Goal: Task Accomplishment & Management: Use online tool/utility

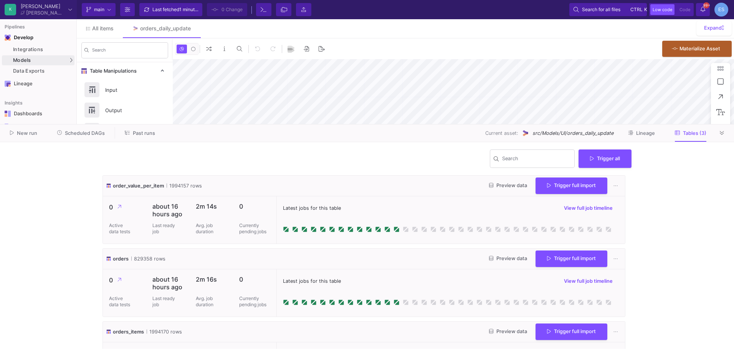
type input "-46"
click at [83, 60] on div "UI-Models" at bounding box center [95, 62] width 25 height 6
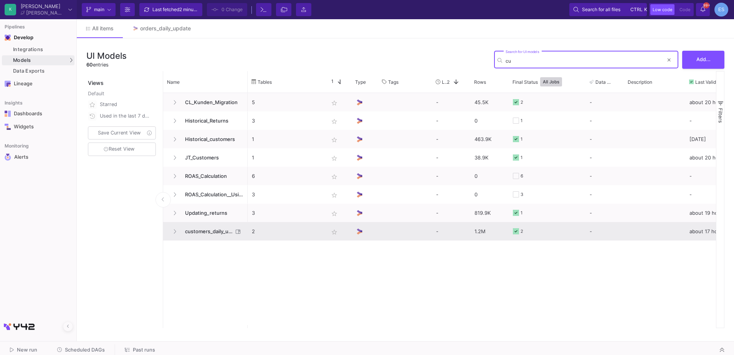
type input "cu"
click at [222, 232] on span "customers_daily_update" at bounding box center [206, 231] width 53 height 18
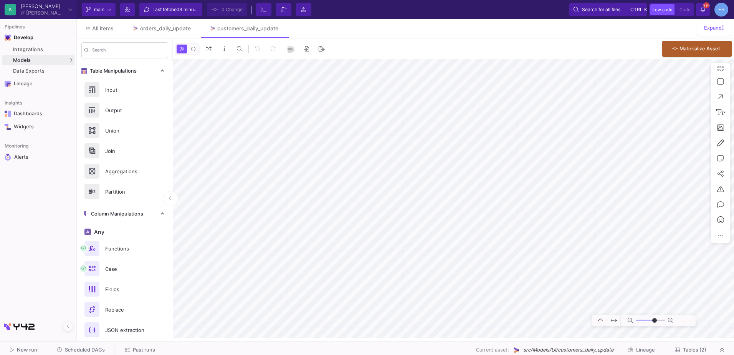
type input "-31"
click at [691, 347] on span "Tables (2)" at bounding box center [694, 350] width 23 height 6
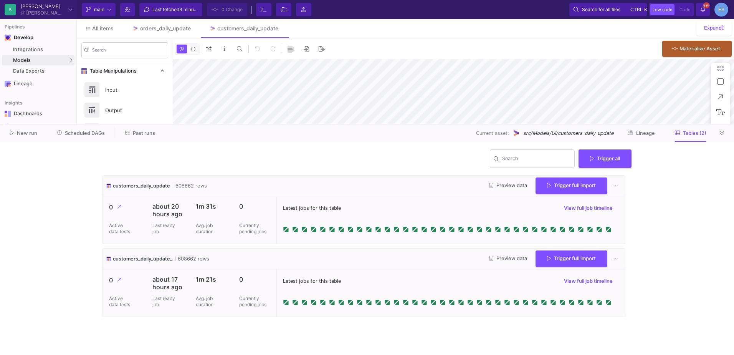
type input "-31"
click at [71, 133] on span "Scheduled DAGs" at bounding box center [85, 133] width 40 height 6
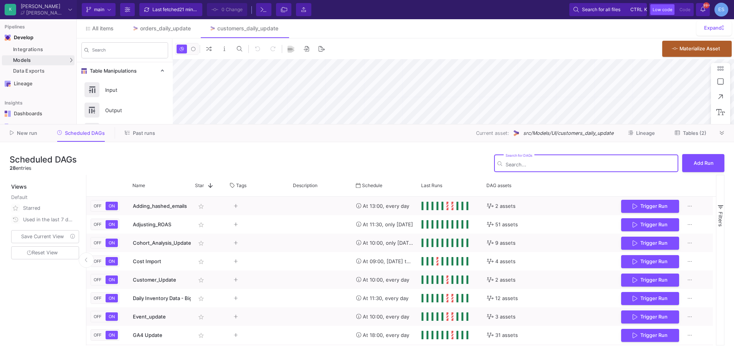
click at [689, 131] on span "Tables (2)" at bounding box center [694, 133] width 23 height 6
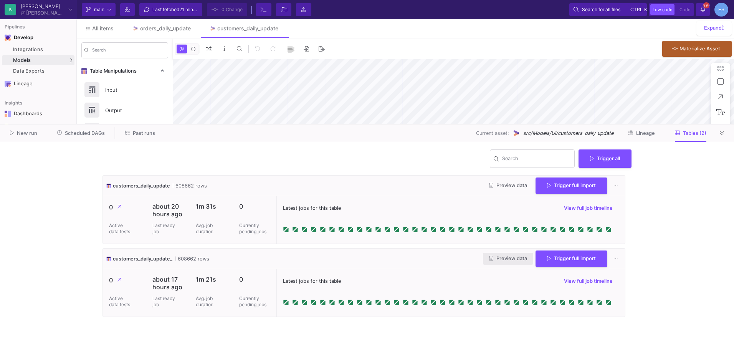
click at [499, 261] on span "Preview data" at bounding box center [508, 258] width 38 height 6
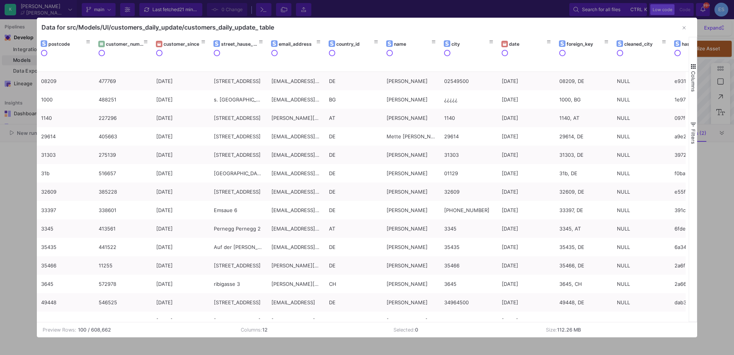
click at [692, 68] on span "button" at bounding box center [693, 66] width 7 height 7
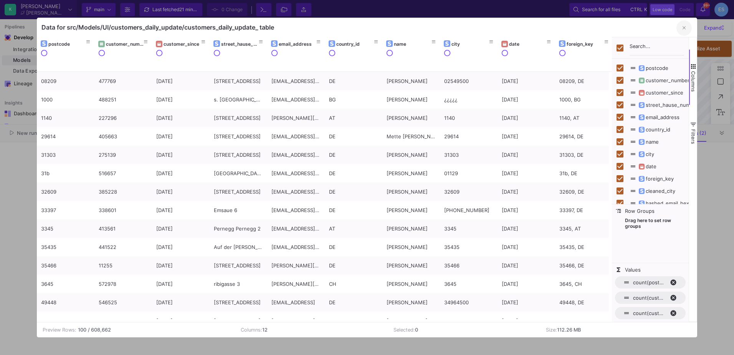
click at [682, 27] on button "button" at bounding box center [683, 27] width 15 height 15
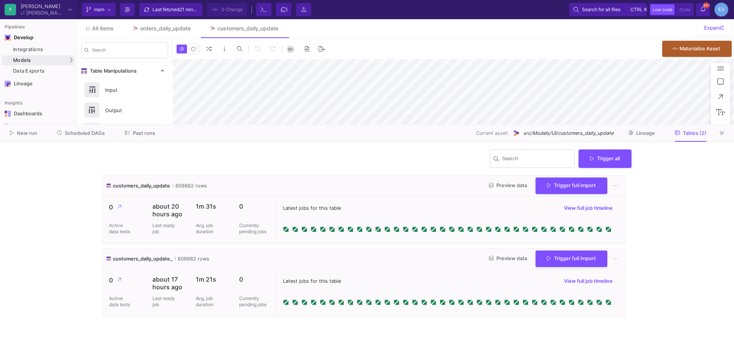
click at [513, 190] on button "Preview data" at bounding box center [508, 186] width 50 height 12
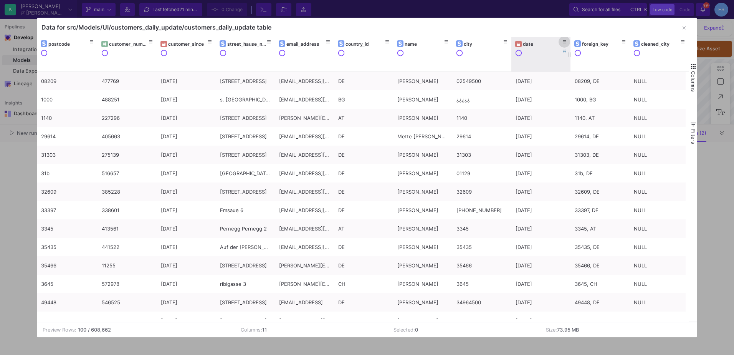
click at [565, 41] on icon at bounding box center [565, 42] width 4 height 4
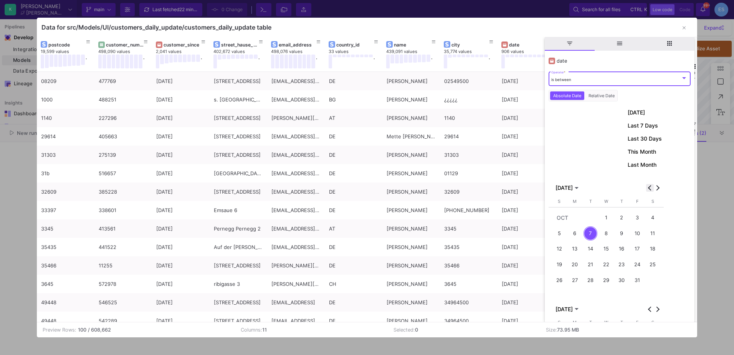
click at [652, 191] on span "Previous month" at bounding box center [650, 188] width 8 height 8
click at [591, 291] on div "30" at bounding box center [590, 295] width 14 height 14
click at [657, 185] on button "Next month" at bounding box center [658, 188] width 8 height 8
click at [531, 33] on div "Data for src/Models/UI/customers_daily_update/customers_daily_update table" at bounding box center [367, 27] width 660 height 19
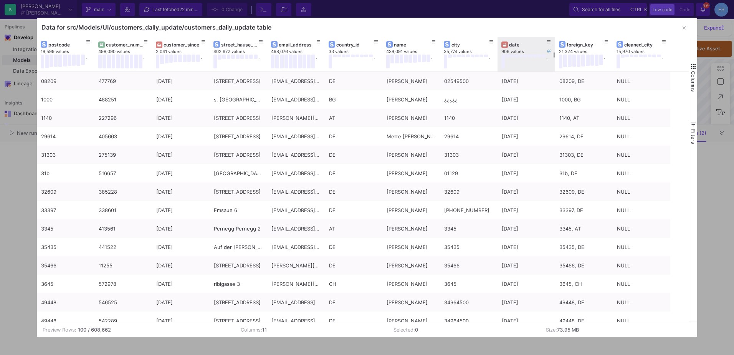
click at [521, 49] on div "906 values" at bounding box center [530, 52] width 58 height 6
click at [515, 45] on div "date" at bounding box center [528, 45] width 38 height 6
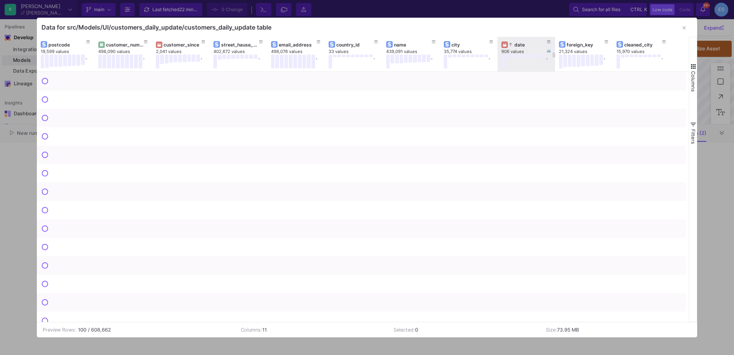
click at [515, 45] on div "date" at bounding box center [528, 45] width 38 height 6
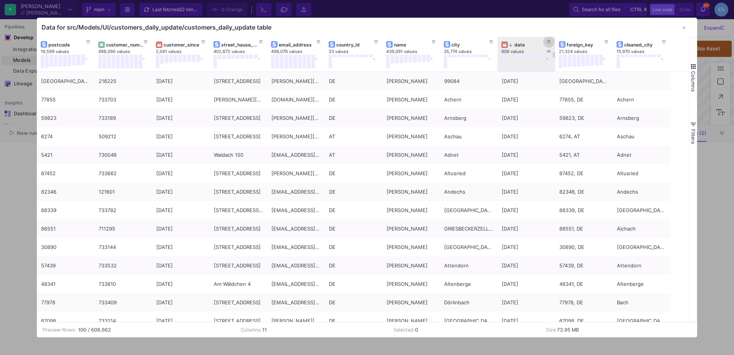
click at [548, 41] on icon at bounding box center [549, 42] width 4 height 4
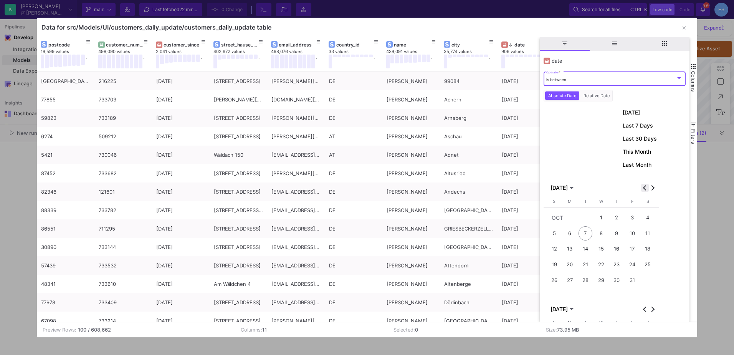
click at [646, 189] on button "Previous month" at bounding box center [645, 188] width 8 height 8
click at [551, 296] on div "28" at bounding box center [554, 295] width 14 height 14
click at [571, 296] on div "29" at bounding box center [570, 295] width 14 height 14
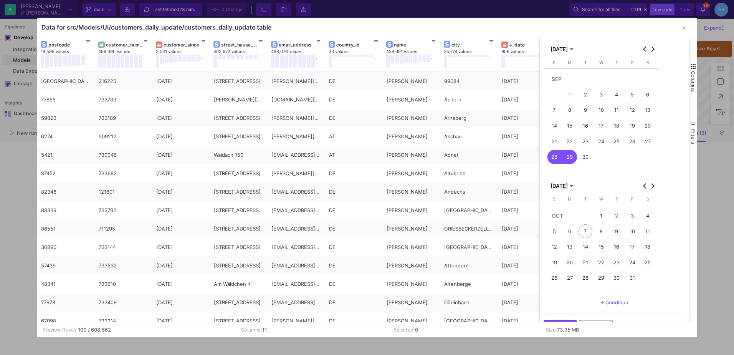
scroll to position [159, 0]
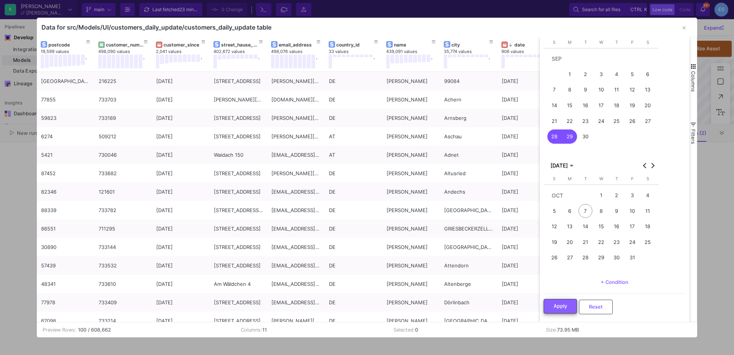
click at [553, 306] on span "Apply" at bounding box center [559, 306] width 13 height 6
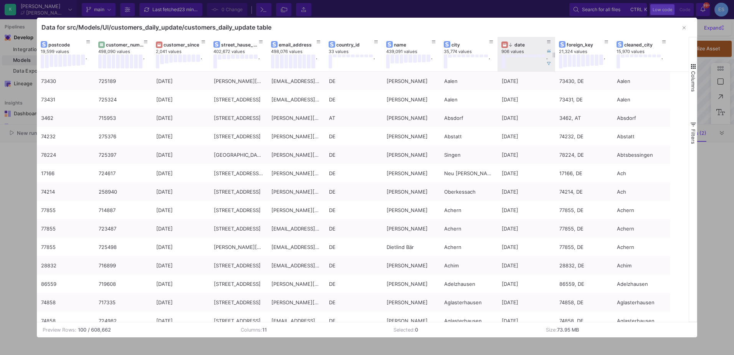
click at [520, 45] on div "date" at bounding box center [528, 45] width 38 height 6
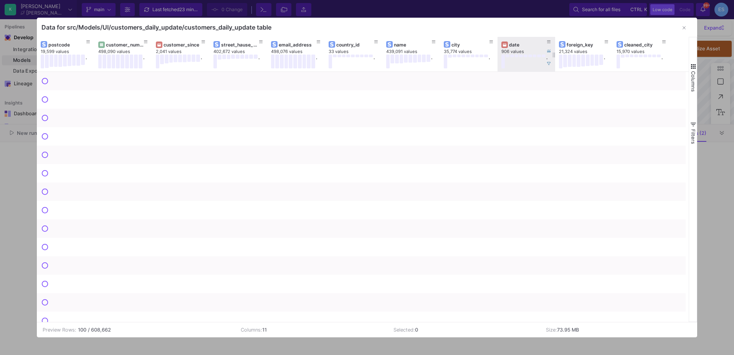
click at [520, 45] on div "date" at bounding box center [528, 45] width 38 height 6
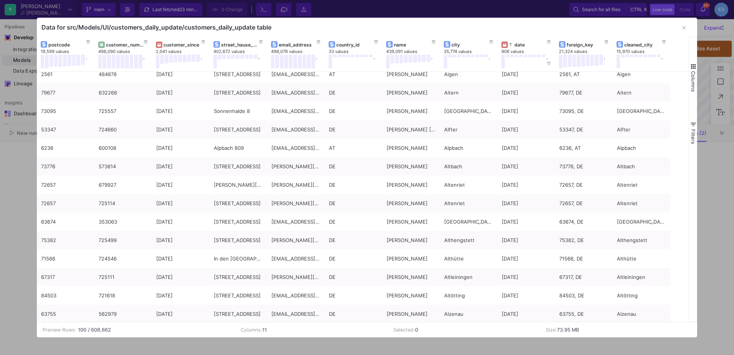
scroll to position [499, 0]
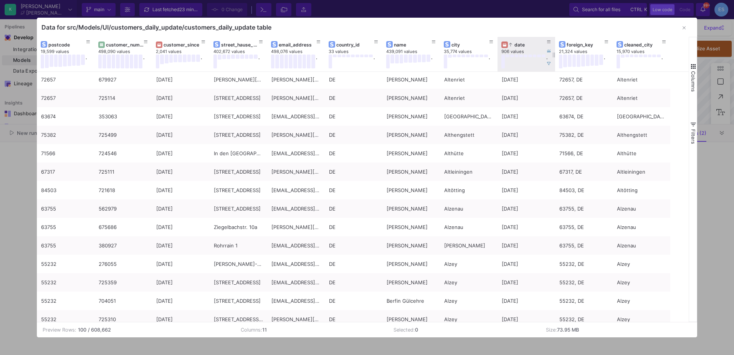
click at [513, 43] on div "date" at bounding box center [528, 45] width 38 height 6
click at [551, 42] on button at bounding box center [549, 42] width 12 height 12
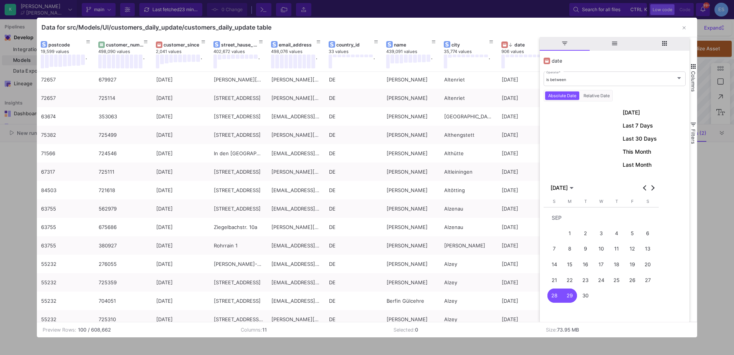
click at [570, 296] on div "29" at bounding box center [570, 295] width 14 height 14
click at [580, 296] on div "30" at bounding box center [585, 295] width 14 height 14
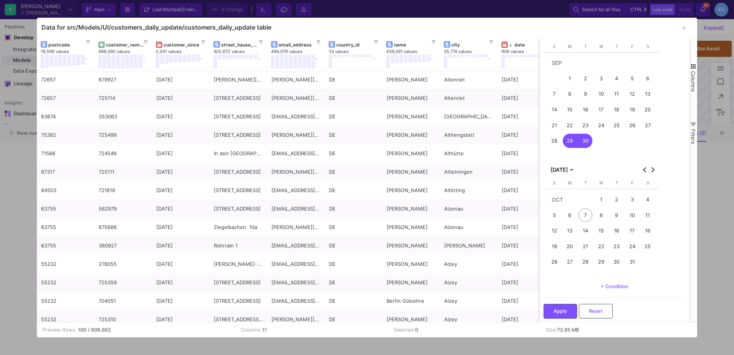
scroll to position [159, 0]
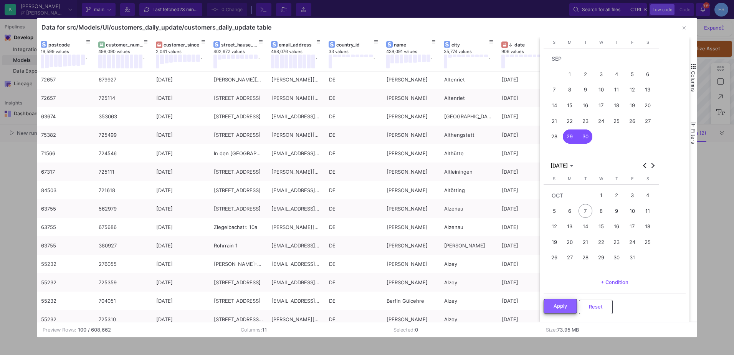
click at [575, 307] on button "Apply" at bounding box center [559, 306] width 33 height 15
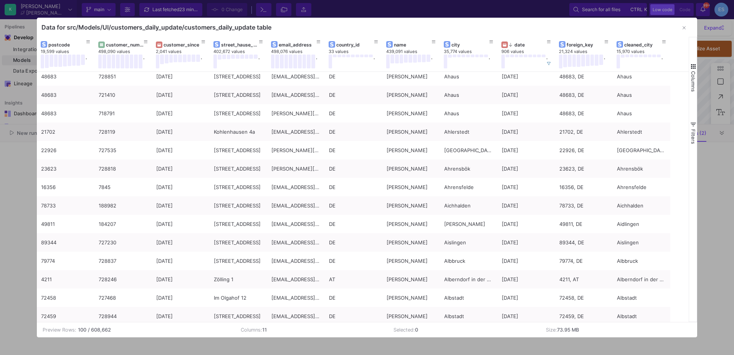
scroll to position [0, 0]
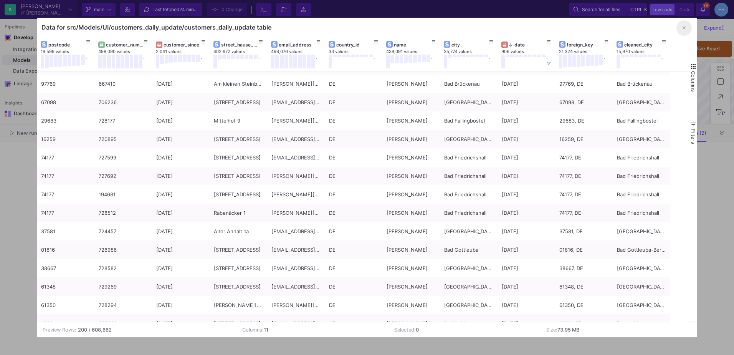
click at [687, 27] on button "button" at bounding box center [683, 27] width 15 height 15
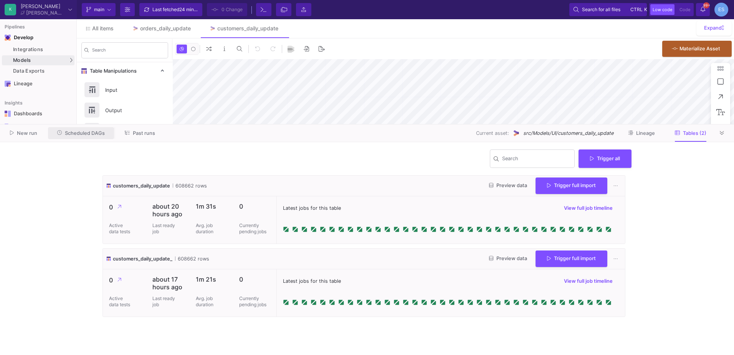
click at [92, 137] on button "Scheduled DAGs" at bounding box center [81, 133] width 66 height 12
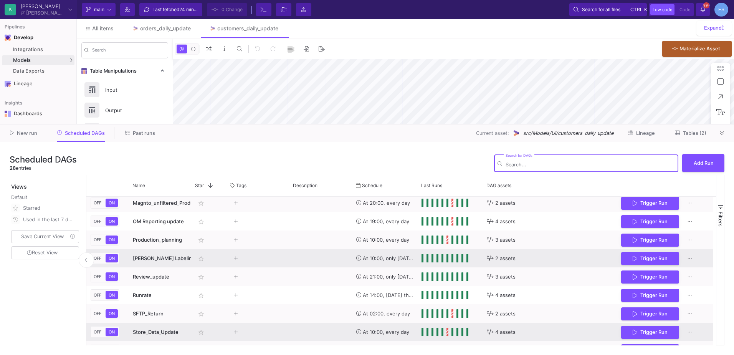
scroll to position [266, 0]
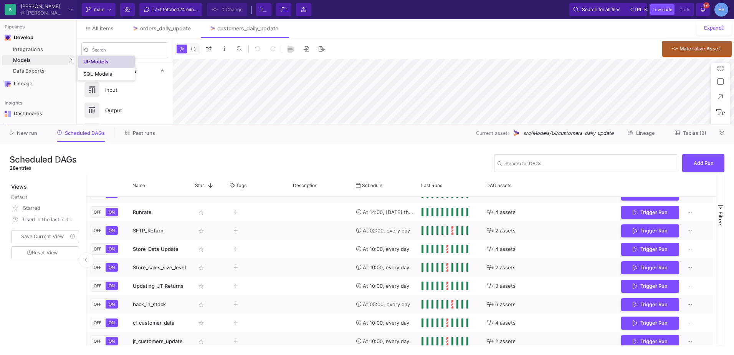
click at [102, 61] on div "UI-Models" at bounding box center [95, 62] width 25 height 6
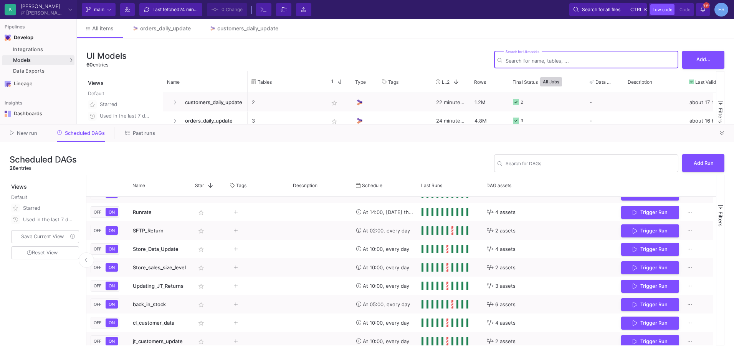
click at [574, 58] on input "Search for DAGs" at bounding box center [589, 61] width 169 height 6
type input "s"
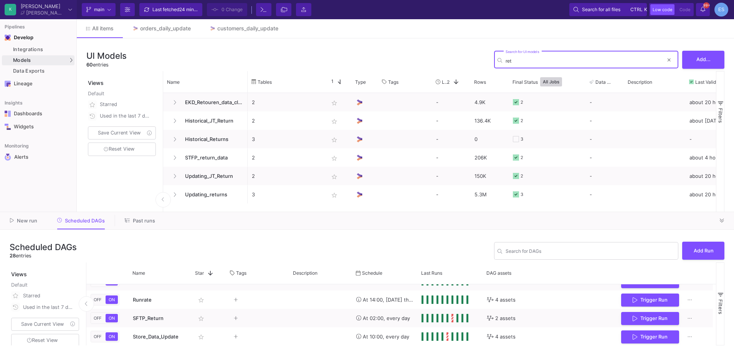
drag, startPoint x: 528, startPoint y: 123, endPoint x: 552, endPoint y: 211, distance: 90.6
click at [552, 211] on as-split "K [PERSON_NAME] [PERSON_NAME] Current branch main Branch Options Last fetched 2…" at bounding box center [367, 177] width 734 height 355
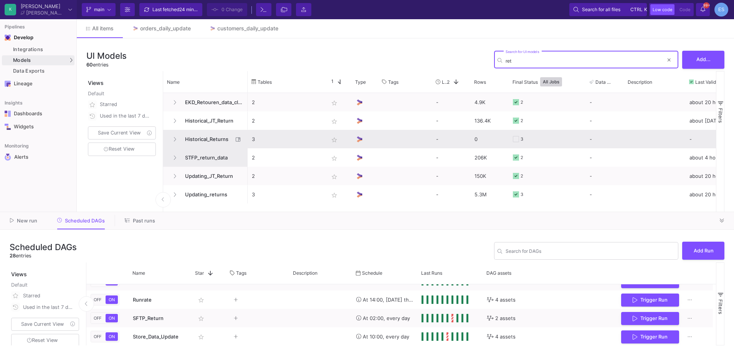
type input "ret"
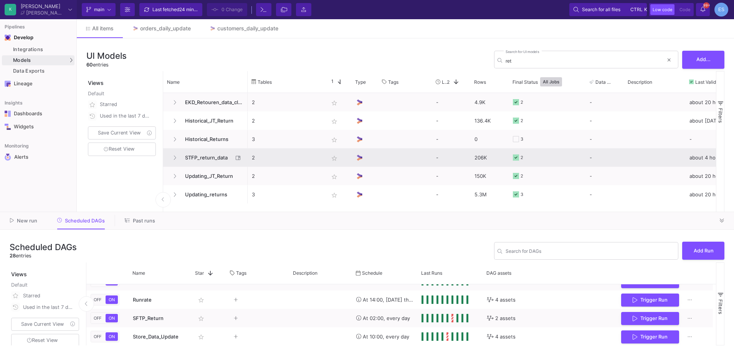
click at [218, 159] on span "STFP_return_data" at bounding box center [206, 158] width 53 height 18
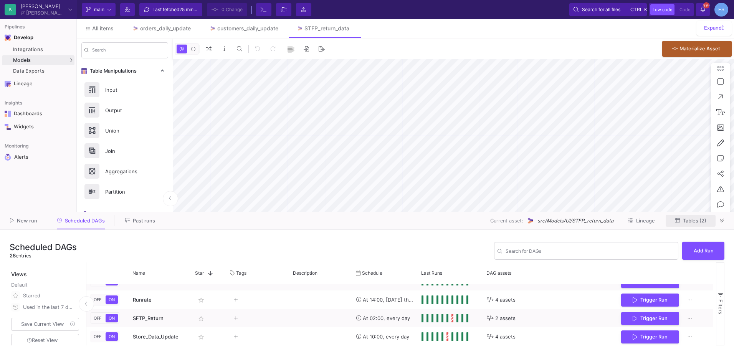
click at [679, 220] on icon at bounding box center [677, 220] width 5 height 5
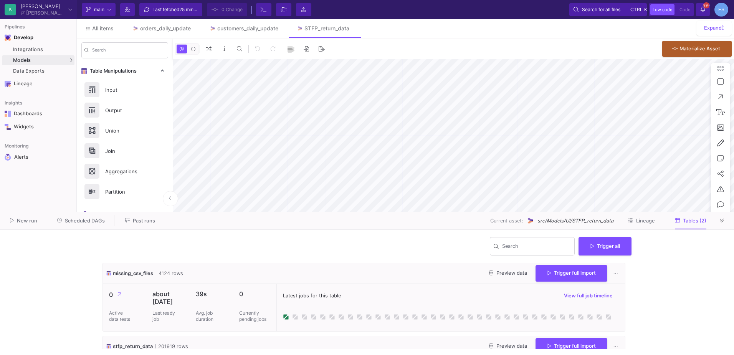
type input "-18"
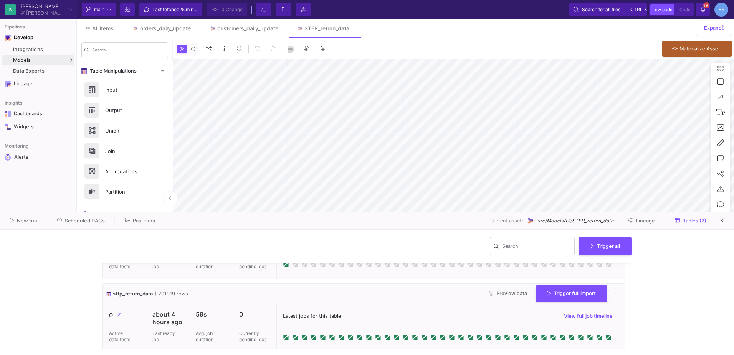
scroll to position [63, 0]
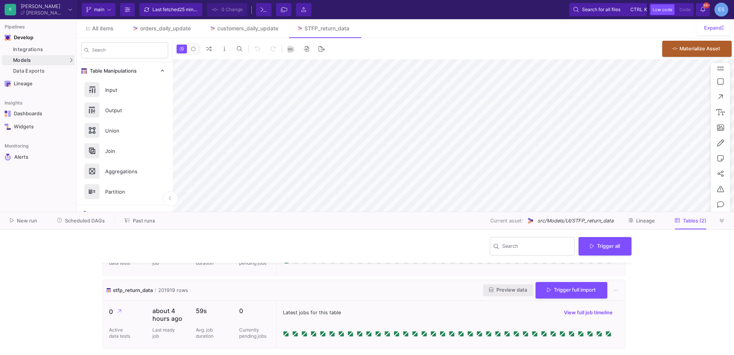
click at [505, 290] on span "Preview data" at bounding box center [508, 290] width 38 height 6
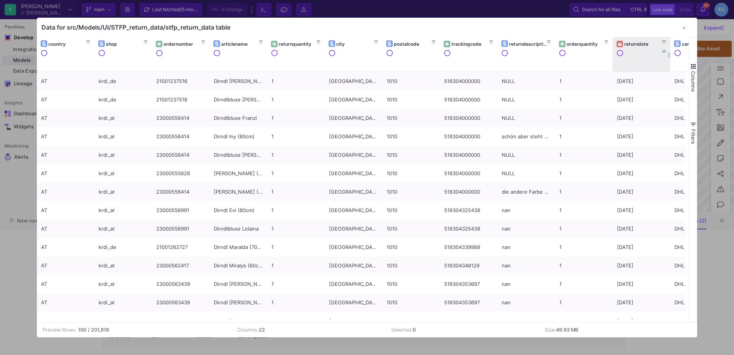
click at [651, 43] on div "returndate" at bounding box center [643, 44] width 38 height 6
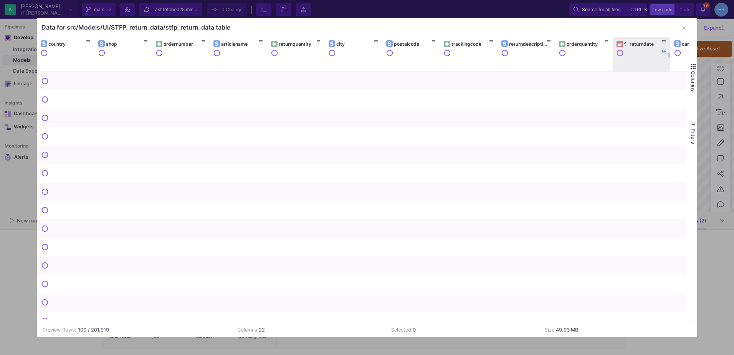
click at [651, 43] on div "returndate" at bounding box center [643, 44] width 38 height 6
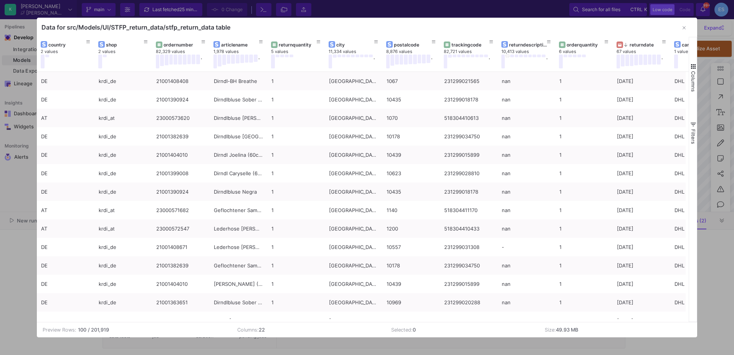
click at [694, 69] on span "button" at bounding box center [693, 66] width 7 height 7
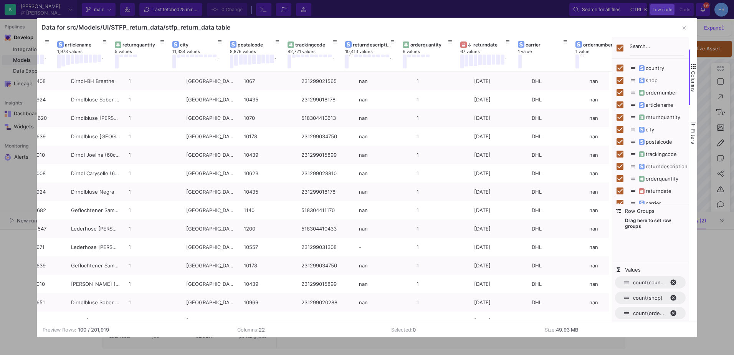
scroll to position [0, 157]
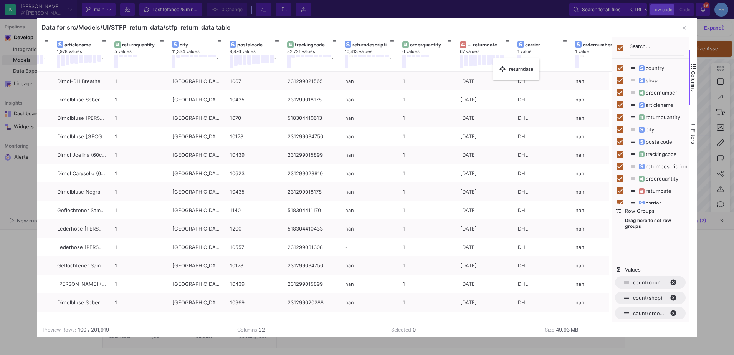
checkbox input "false"
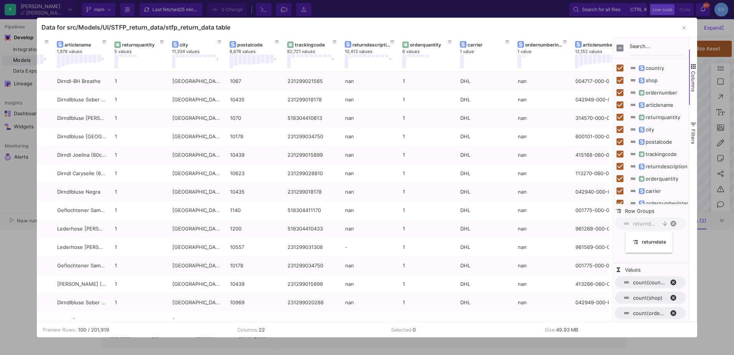
drag, startPoint x: 477, startPoint y: 45, endPoint x: 629, endPoint y: 236, distance: 244.2
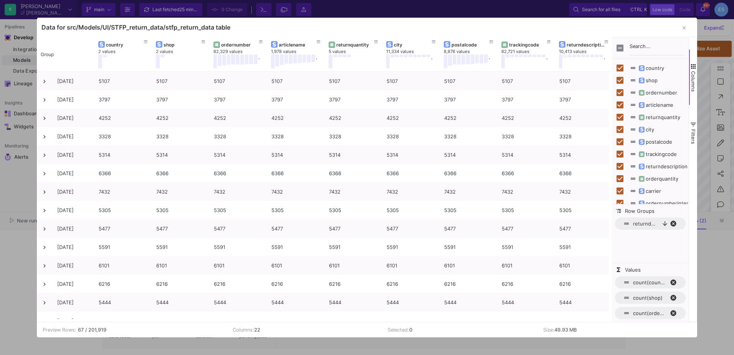
click at [25, 266] on div at bounding box center [367, 177] width 734 height 355
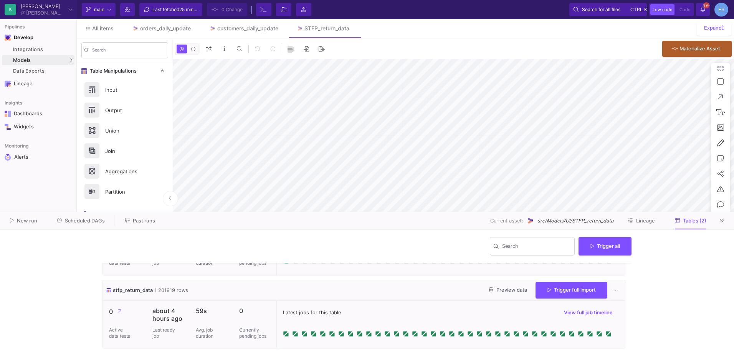
click at [90, 222] on span "Scheduled DAGs" at bounding box center [85, 221] width 40 height 6
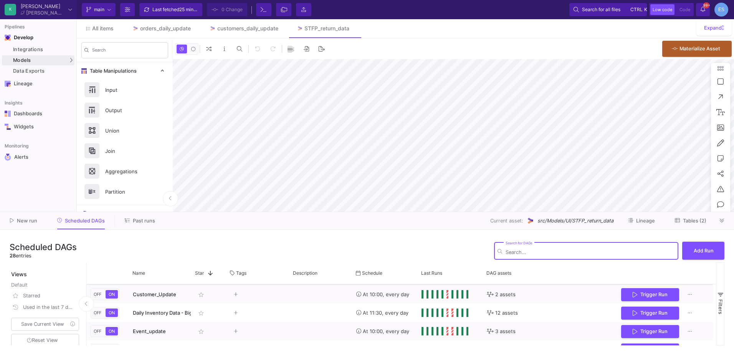
scroll to position [77, 0]
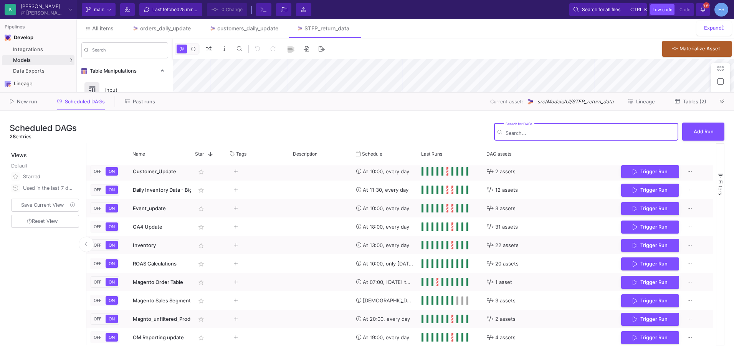
drag, startPoint x: 411, startPoint y: 211, endPoint x: 404, endPoint y: 92, distance: 119.2
click at [404, 92] on div at bounding box center [367, 92] width 734 height 0
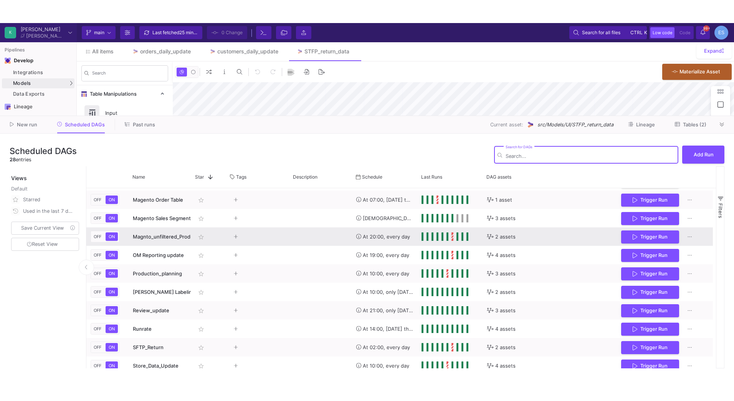
scroll to position [192, 0]
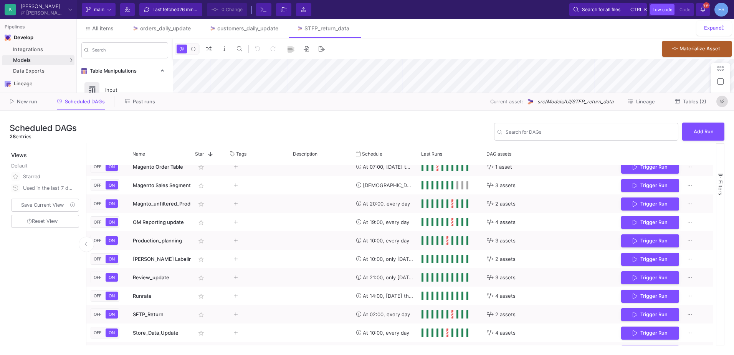
click at [724, 102] on icon at bounding box center [722, 101] width 4 height 5
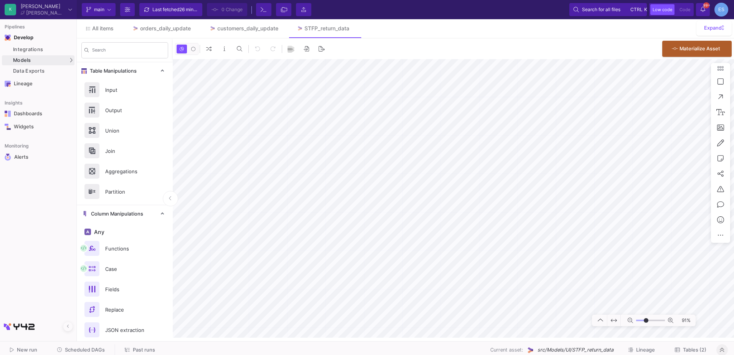
click at [646, 321] on input "range" at bounding box center [650, 320] width 29 height 10
click at [700, 352] on span "Tables (2)" at bounding box center [694, 350] width 23 height 6
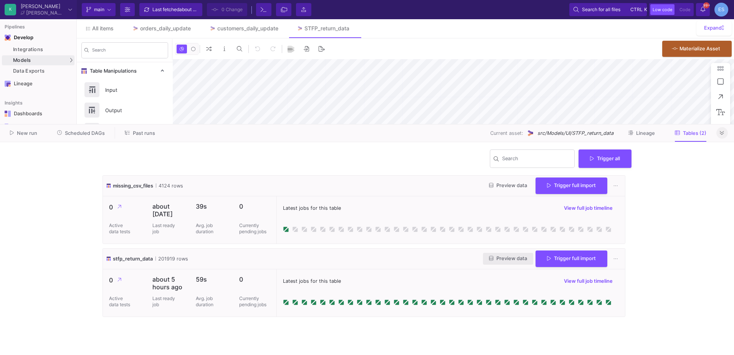
click at [505, 261] on span "Preview data" at bounding box center [508, 258] width 38 height 6
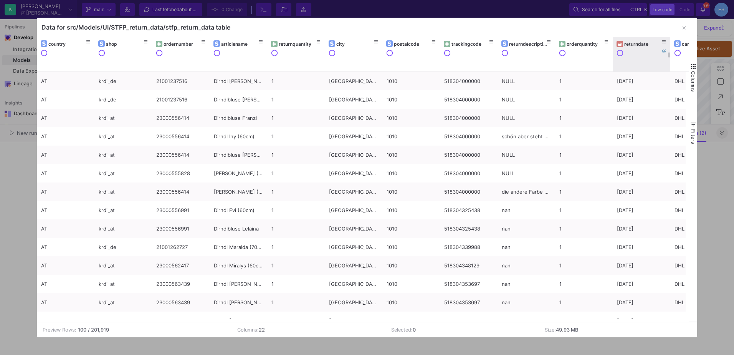
click at [633, 44] on div "returndate" at bounding box center [643, 44] width 38 height 6
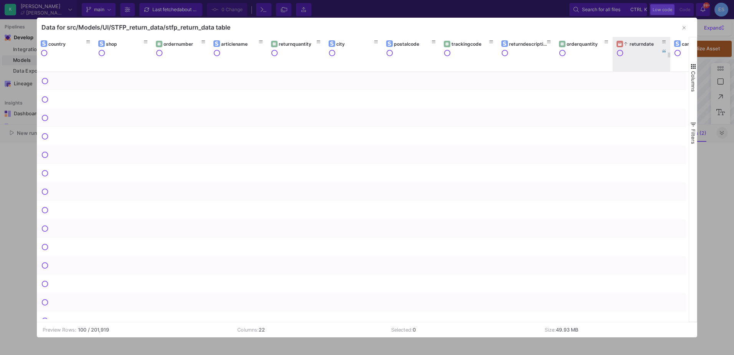
click at [633, 44] on div "returndate" at bounding box center [643, 44] width 38 height 6
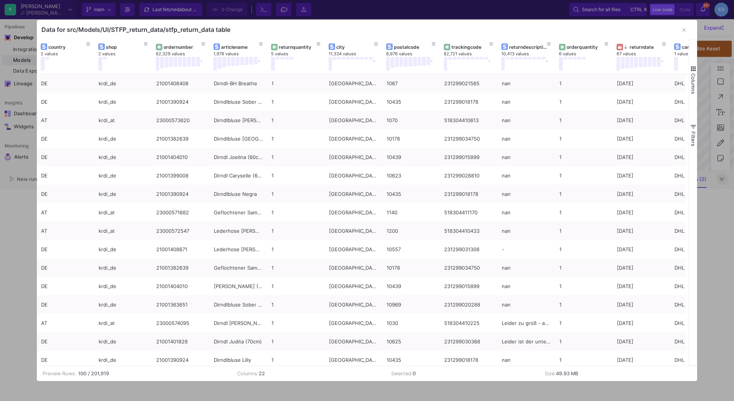
type input "-18"
click at [692, 71] on span "button" at bounding box center [693, 68] width 7 height 7
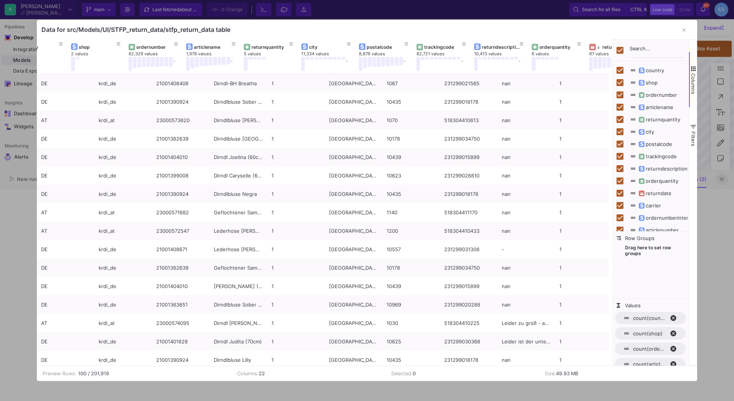
scroll to position [0, 167]
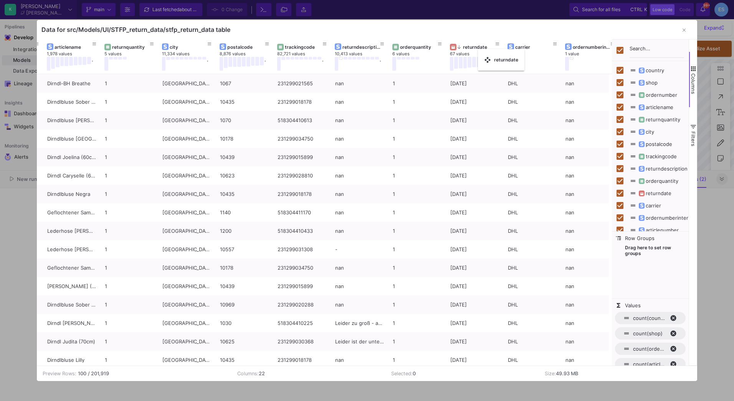
checkbox input "false"
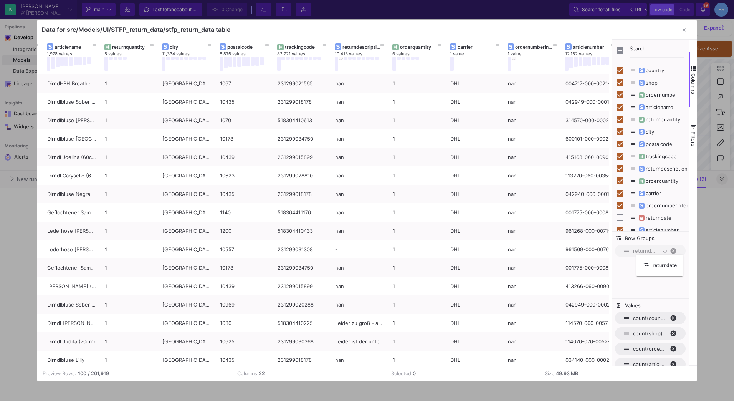
drag, startPoint x: 468, startPoint y: 47, endPoint x: 640, endPoint y: 259, distance: 273.1
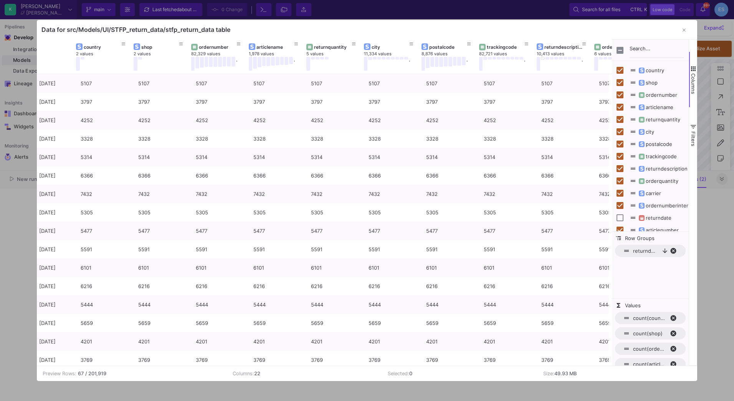
scroll to position [0, 0]
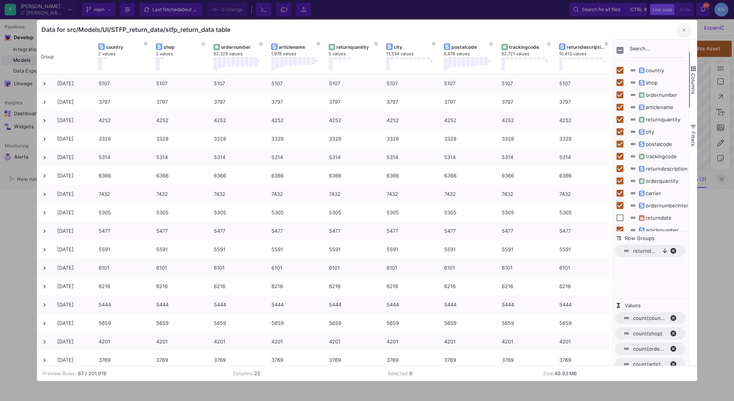
click at [687, 32] on button "button" at bounding box center [683, 30] width 15 height 15
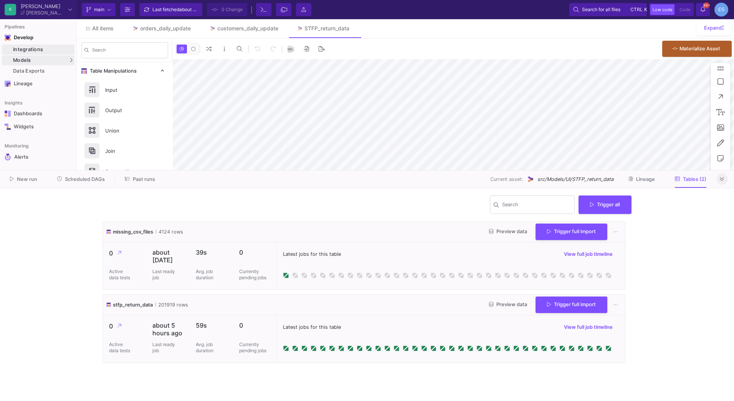
click at [52, 54] on link "Integrations" at bounding box center [38, 50] width 73 height 10
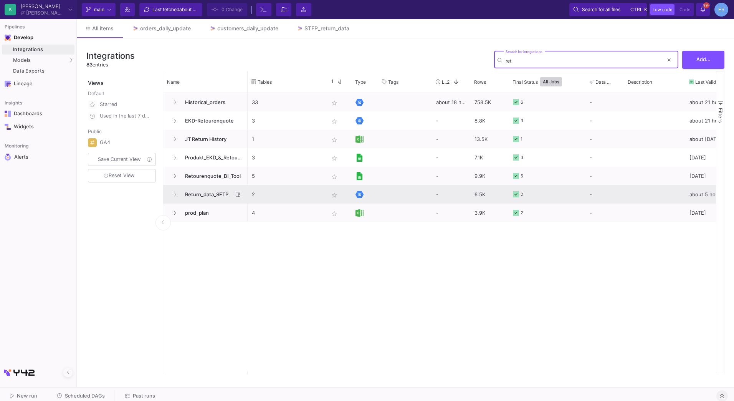
type input "ret"
click at [210, 195] on span "Return_data_SFTP" at bounding box center [206, 194] width 53 height 18
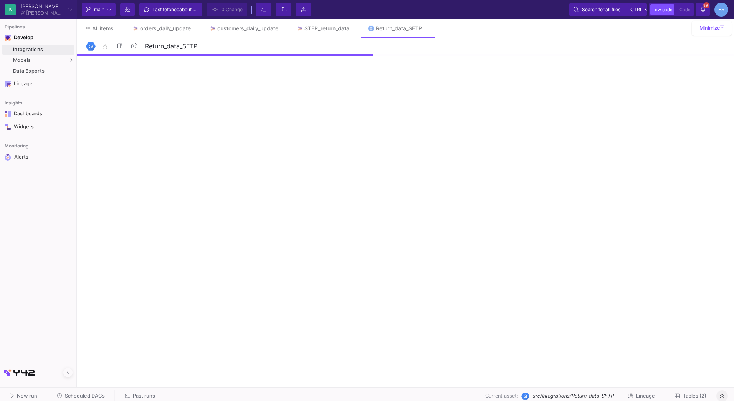
click at [686, 354] on span "Tables (2)" at bounding box center [694, 396] width 23 height 6
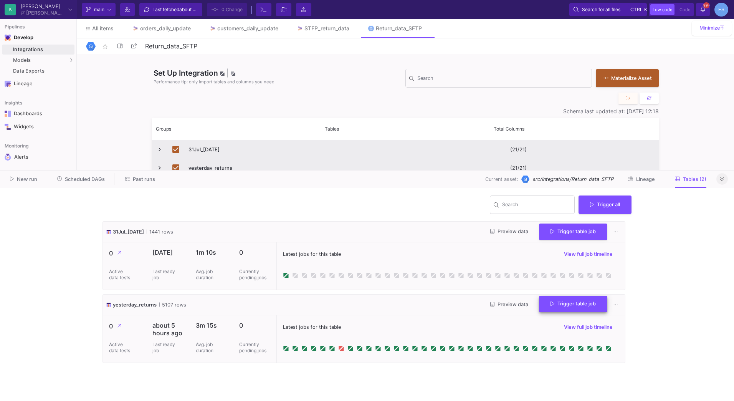
click at [554, 309] on button "Trigger table job" at bounding box center [573, 304] width 68 height 17
click at [570, 325] on button "Full import" at bounding box center [570, 323] width 64 height 18
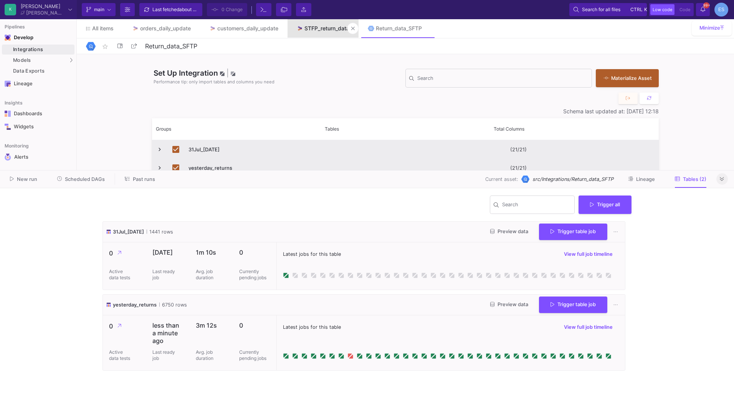
click at [318, 33] on link "STFP_return_data" at bounding box center [322, 28] width 71 height 18
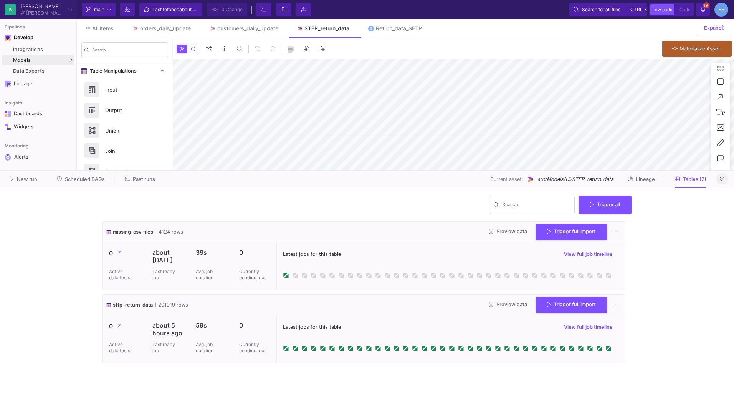
type input "-18"
click at [717, 183] on div at bounding box center [722, 179] width 12 height 12
click at [722, 182] on button at bounding box center [722, 179] width 12 height 12
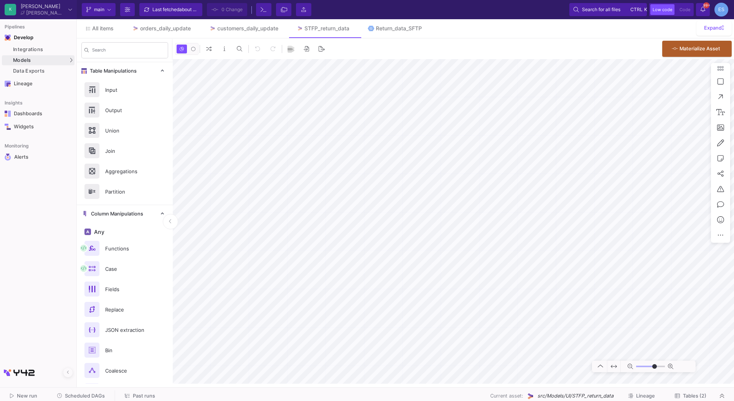
type input "-18"
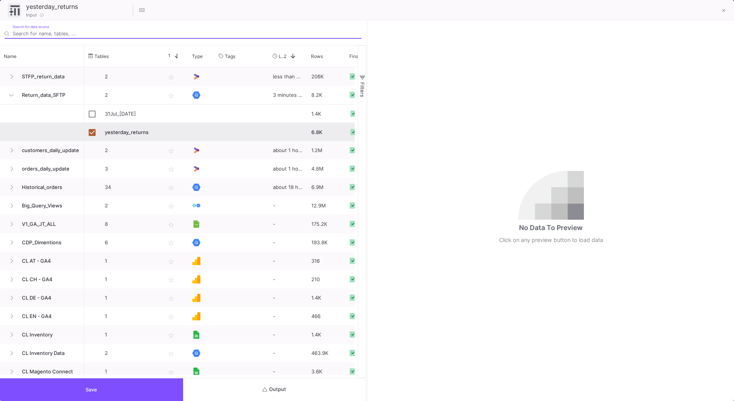
click at [292, 354] on button "Output" at bounding box center [274, 389] width 183 height 23
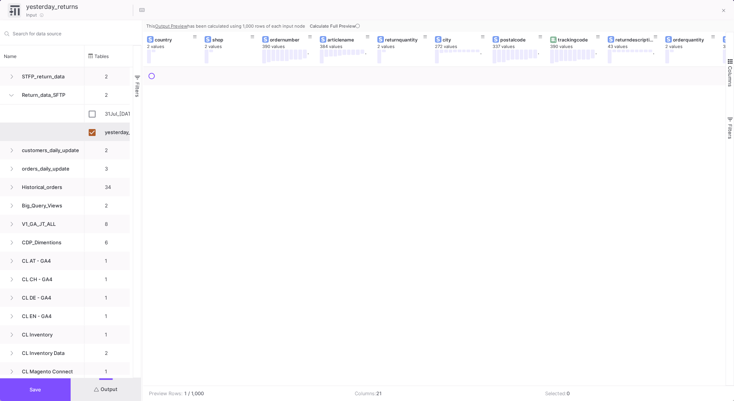
drag, startPoint x: 367, startPoint y: 102, endPoint x: 142, endPoint y: 127, distance: 225.9
click at [142, 127] on div at bounding box center [142, 210] width 2 height 380
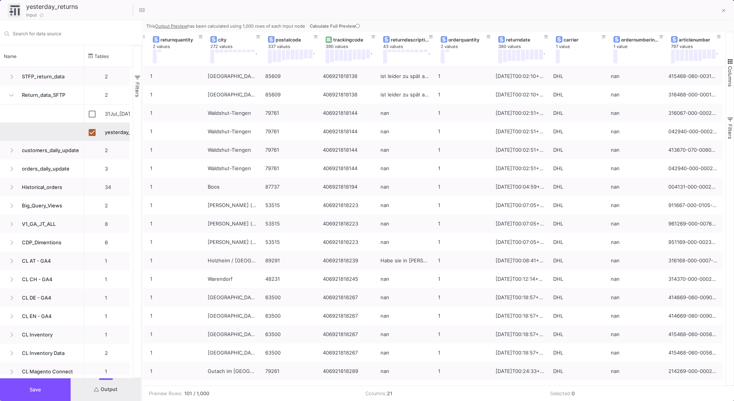
scroll to position [0, 225]
click at [66, 354] on button "Save" at bounding box center [35, 389] width 71 height 23
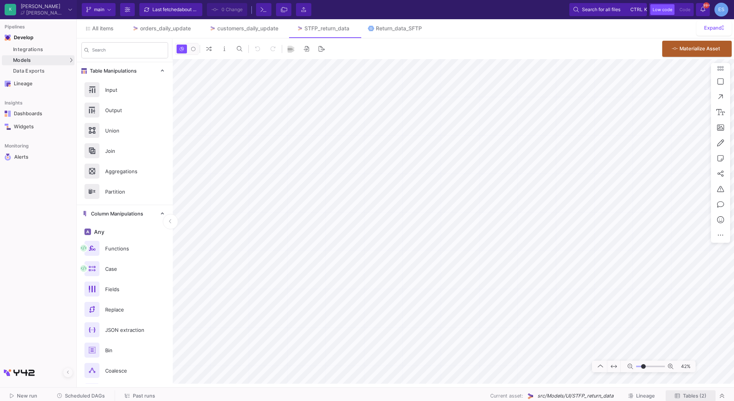
click at [695, 354] on span "Tables (2)" at bounding box center [694, 396] width 23 height 6
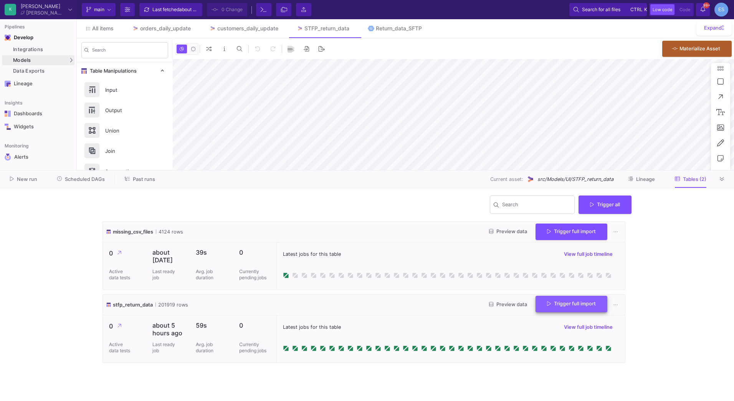
click at [566, 312] on button "Trigger full import" at bounding box center [571, 304] width 72 height 17
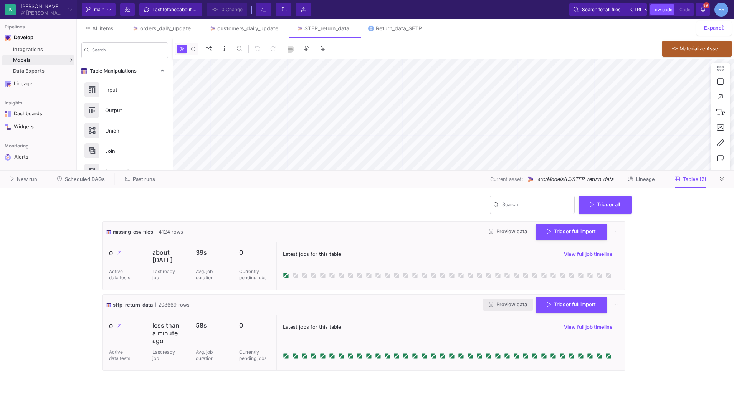
click at [489, 307] on icon at bounding box center [491, 304] width 4 height 5
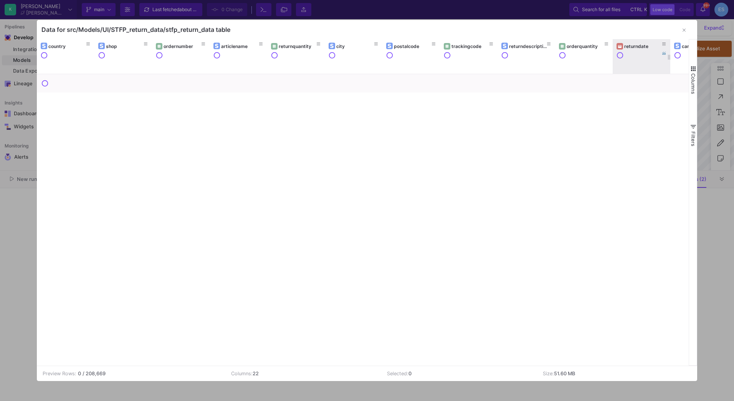
click at [634, 48] on div "returndate" at bounding box center [643, 46] width 38 height 6
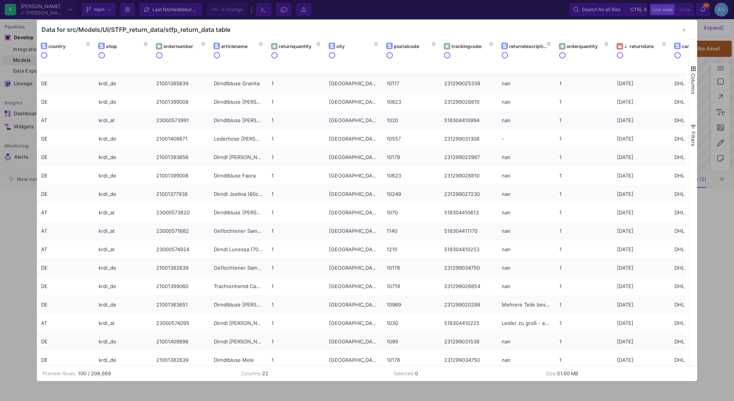
click at [694, 72] on button "Columns" at bounding box center [693, 79] width 8 height 55
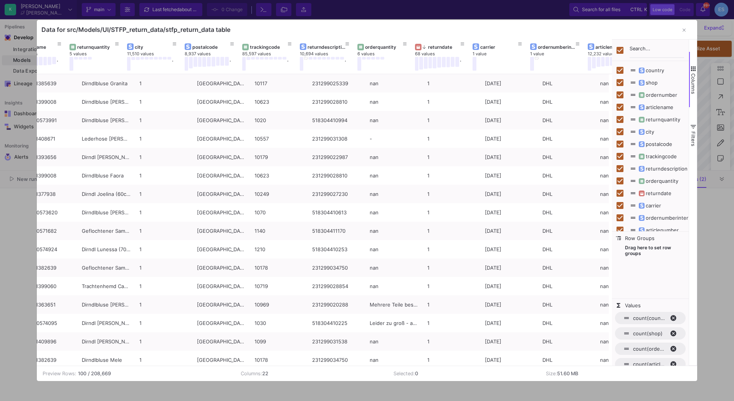
scroll to position [0, 203]
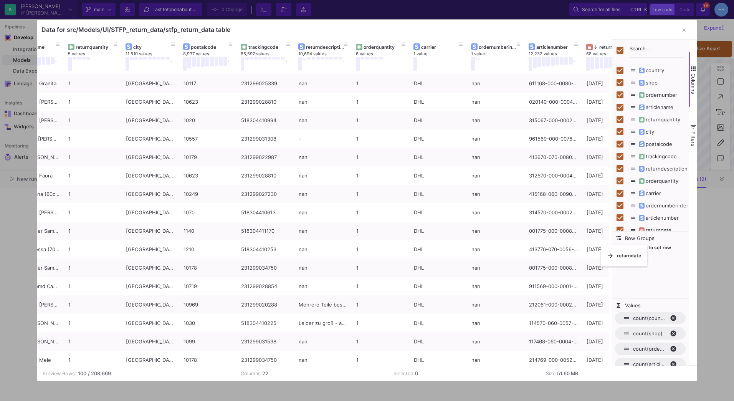
checkbox input "false"
drag, startPoint x: 440, startPoint y: 44, endPoint x: 609, endPoint y: 256, distance: 271.2
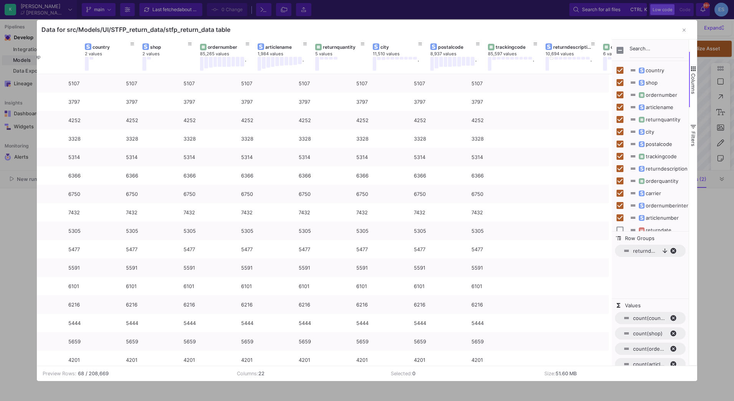
scroll to position [0, 0]
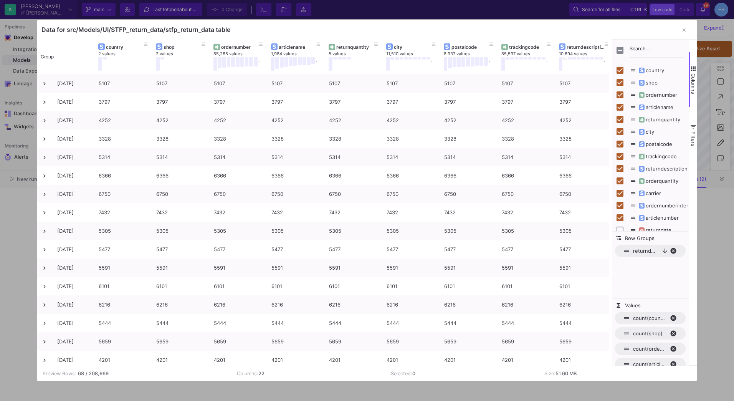
click at [8, 243] on div at bounding box center [367, 200] width 734 height 401
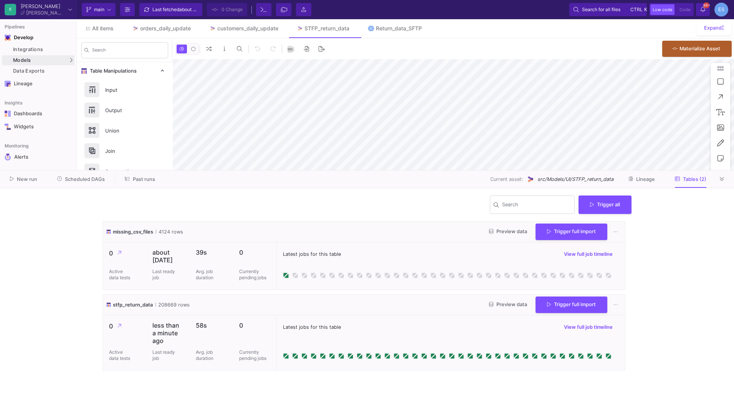
click at [652, 276] on y42-wrapper "Search Trigger all missing_csv_files 4124 rows Preview data Trigger full import…" at bounding box center [367, 294] width 734 height 213
click at [248, 28] on div "customers_daily_update" at bounding box center [247, 28] width 61 height 6
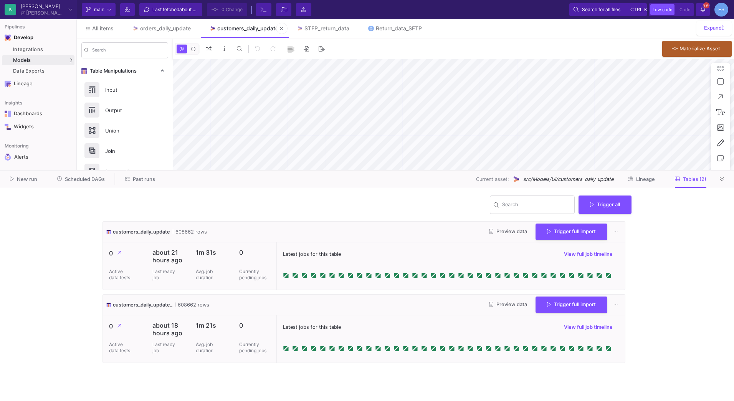
type input "-30"
